Goal: Find specific page/section

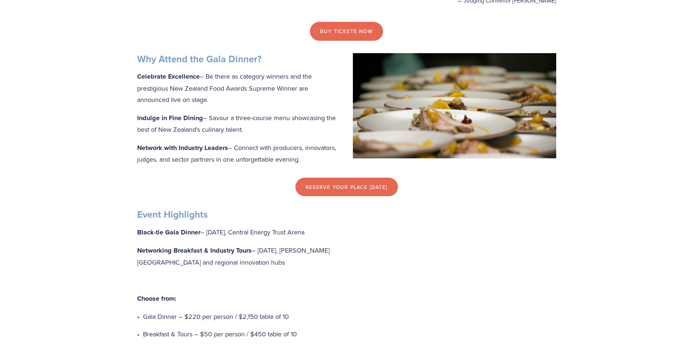
scroll to position [400, 0]
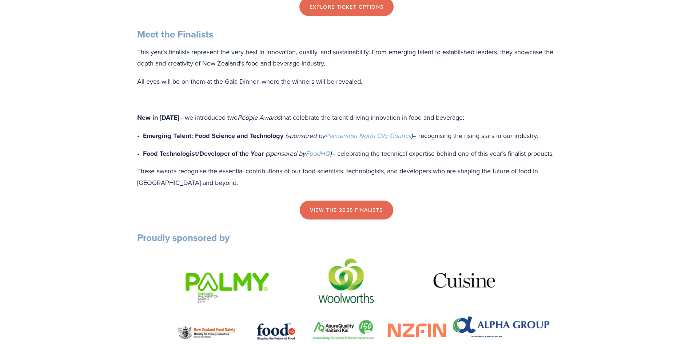
scroll to position [837, 0]
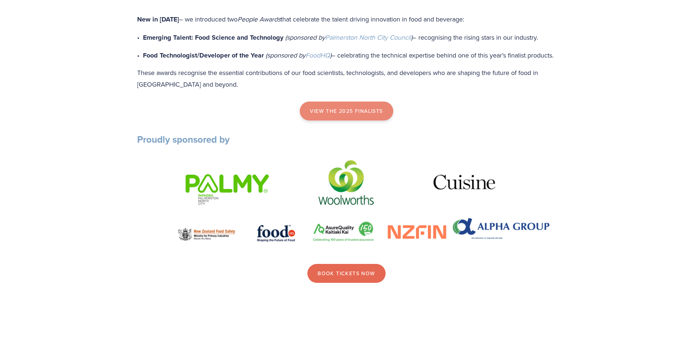
click at [321, 120] on link "view the 2025 finalists" at bounding box center [346, 110] width 93 height 19
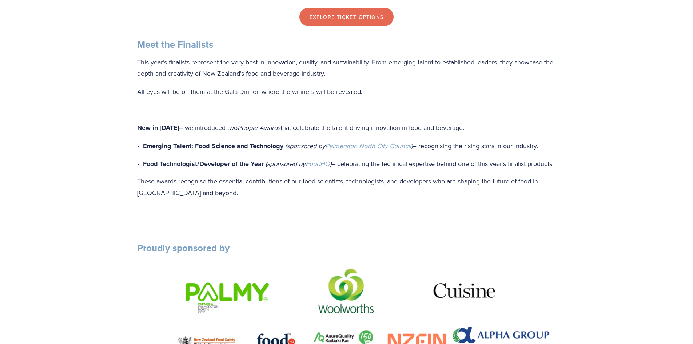
scroll to position [728, 0]
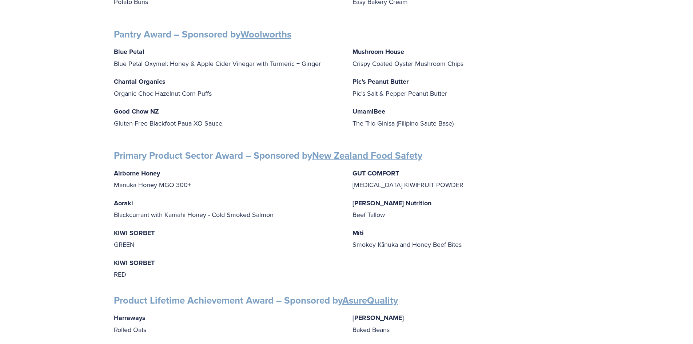
scroll to position [1091, 0]
